Goal: Information Seeking & Learning: Learn about a topic

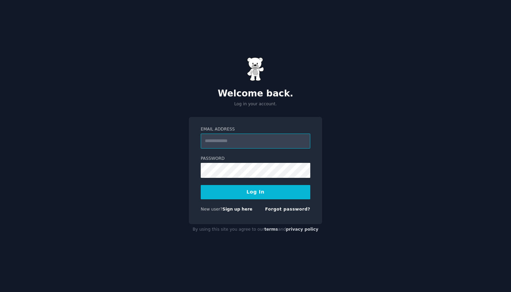
type input "**********"
click at [256, 192] on button "Log In" at bounding box center [256, 192] width 110 height 14
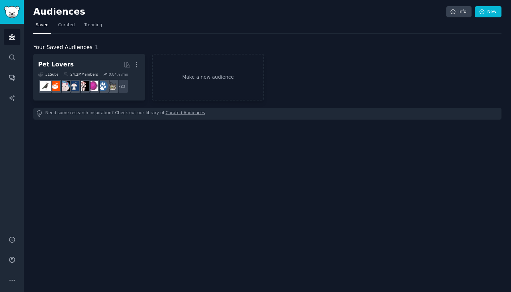
click at [15, 15] on img "Sidebar" at bounding box center [12, 12] width 16 height 12
click at [12, 57] on icon "Sidebar" at bounding box center [12, 57] width 7 height 7
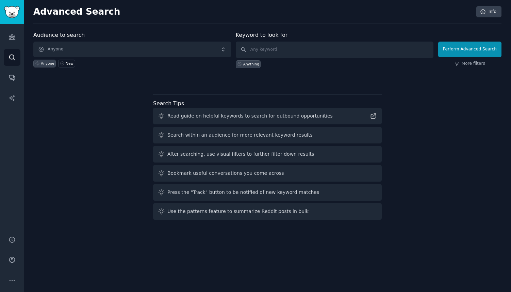
click at [63, 45] on span "Anyone" at bounding box center [132, 50] width 198 height 16
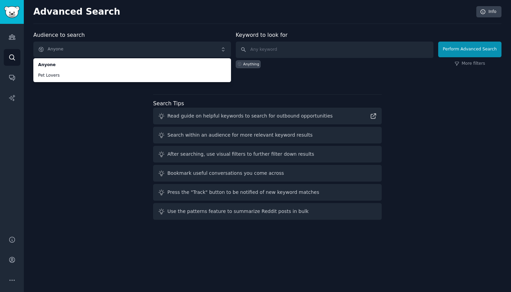
click at [75, 99] on div "Audience to search Anyone Anyone Pet Lovers Anyone New Keyword to look for Anyt…" at bounding box center [267, 126] width 468 height 191
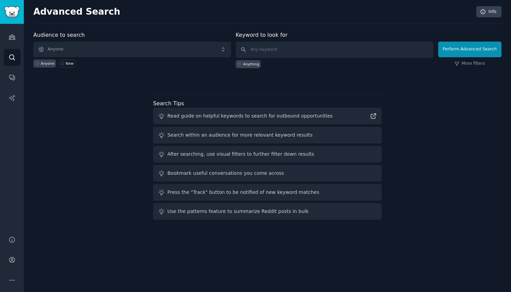
click at [64, 16] on h2 "Advanced Search" at bounding box center [252, 11] width 439 height 11
click at [13, 12] on img "Sidebar" at bounding box center [12, 12] width 16 height 12
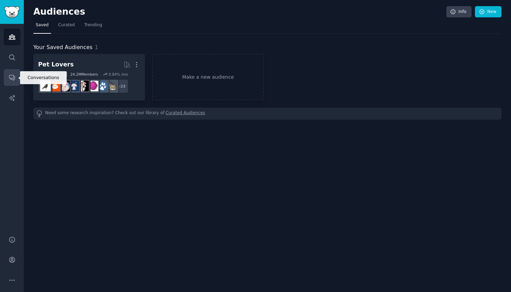
click at [11, 76] on icon "Sidebar" at bounding box center [12, 77] width 7 height 7
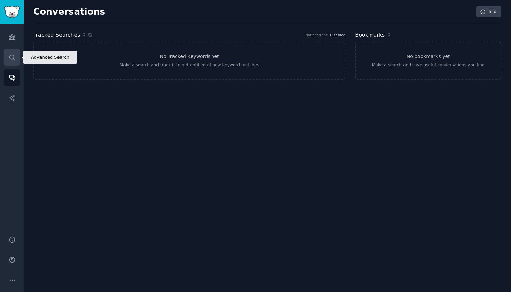
click at [13, 59] on icon "Sidebar" at bounding box center [11, 56] width 5 height 5
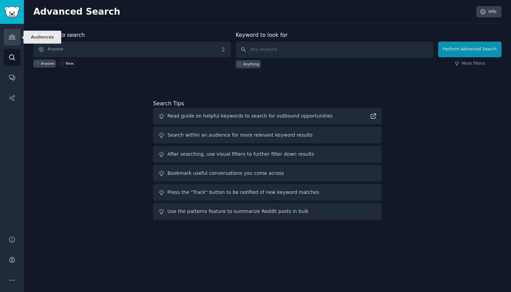
click at [8, 43] on link "Audiences" at bounding box center [12, 37] width 17 height 17
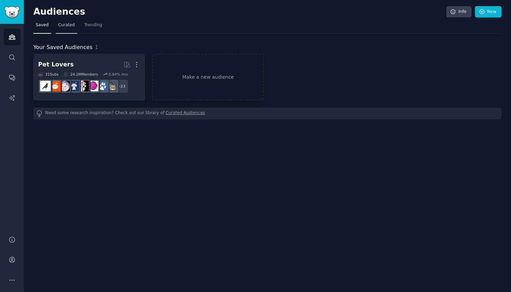
click at [69, 26] on span "Curated" at bounding box center [66, 25] width 17 height 6
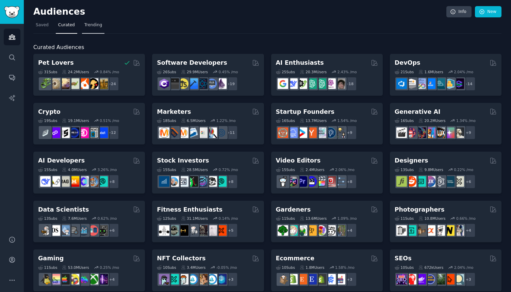
click at [97, 28] on link "Trending" at bounding box center [93, 27] width 22 height 14
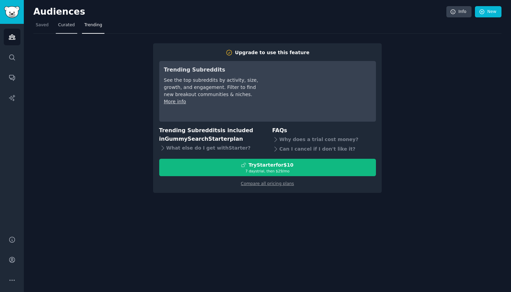
click at [70, 27] on span "Curated" at bounding box center [66, 25] width 17 height 6
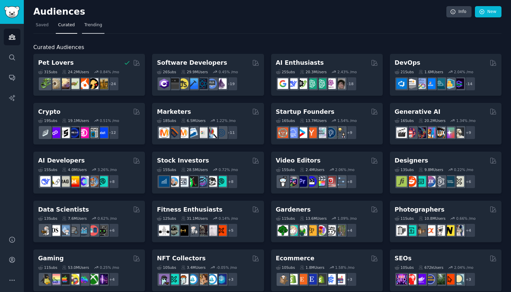
click at [90, 22] on span "Trending" at bounding box center [93, 25] width 18 height 6
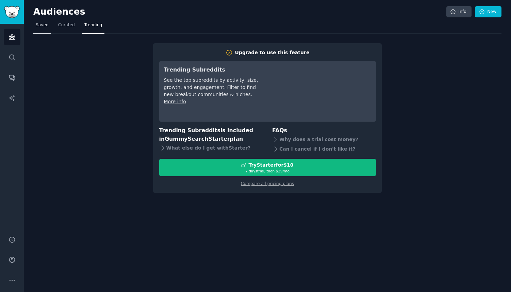
click at [43, 23] on span "Saved" at bounding box center [42, 25] width 13 height 6
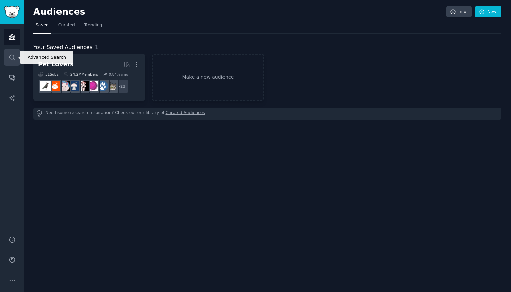
click at [14, 58] on icon "Sidebar" at bounding box center [11, 56] width 5 height 5
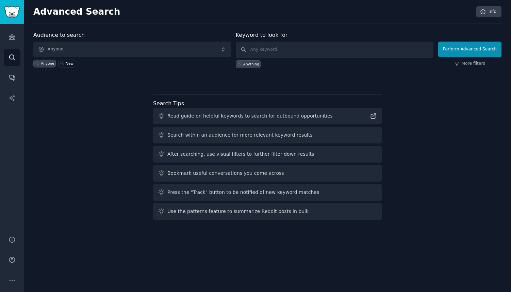
click at [102, 50] on span "Anyone" at bounding box center [132, 50] width 198 height 16
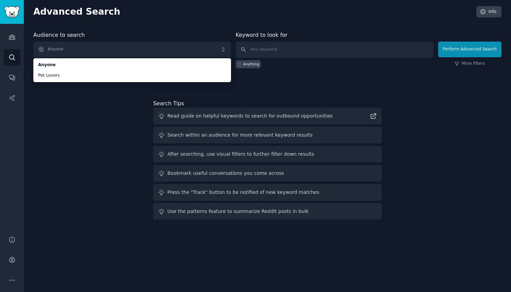
click at [102, 99] on div "Audience to search Anyone Anyone Pet Lovers Anyone New Keyword to look for Anyt…" at bounding box center [267, 126] width 468 height 191
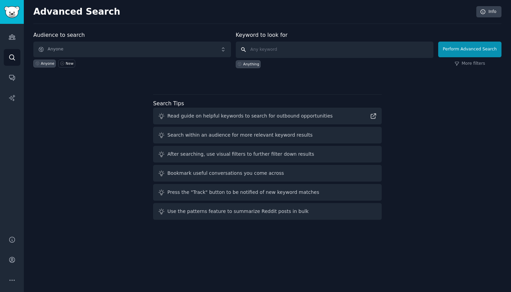
click at [290, 49] on input "text" at bounding box center [335, 50] width 198 height 16
type input "ai therapy"
click at [475, 51] on button "Perform Advanced Search" at bounding box center [469, 50] width 63 height 16
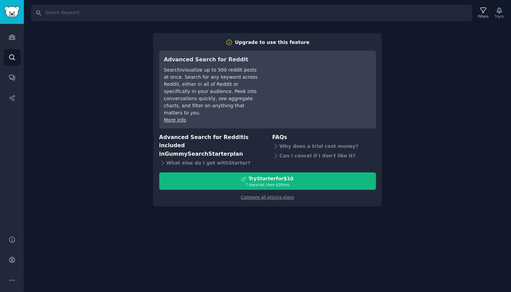
click at [166, 234] on div "Search Filters Track Upgrade to use this feature Advanced Search for Reddit Sea…" at bounding box center [267, 146] width 487 height 292
